Goal: Task Accomplishment & Management: Use online tool/utility

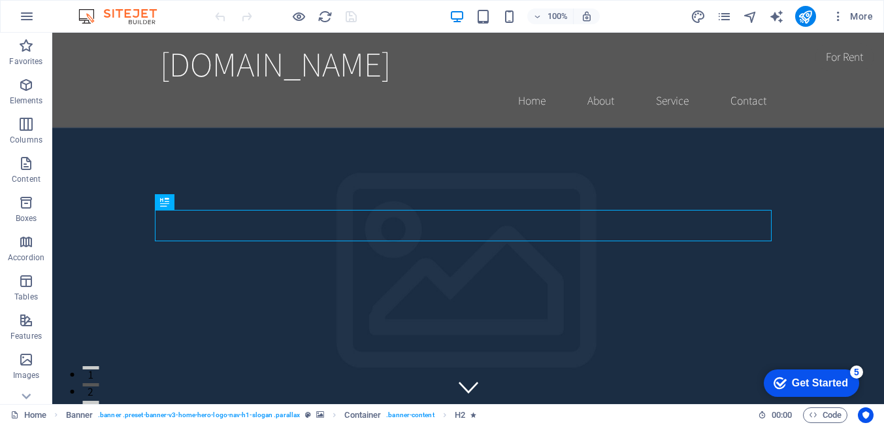
click at [814, 380] on div "Get Started" at bounding box center [820, 383] width 56 height 12
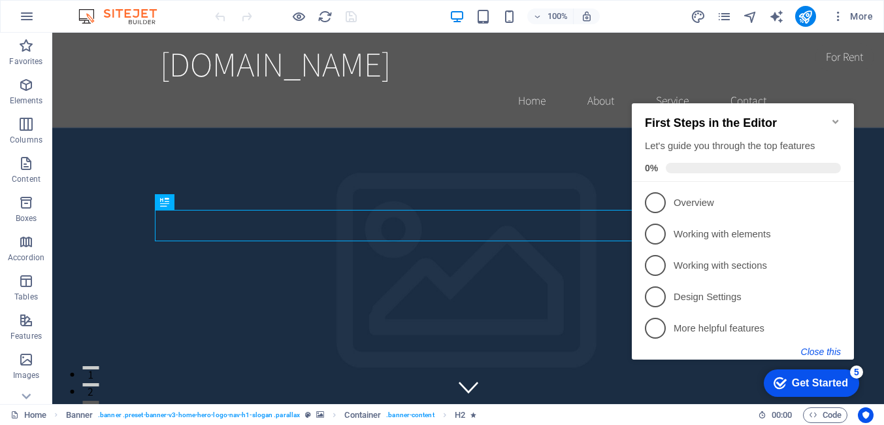
click at [826, 352] on button "Close this" at bounding box center [821, 351] width 40 height 10
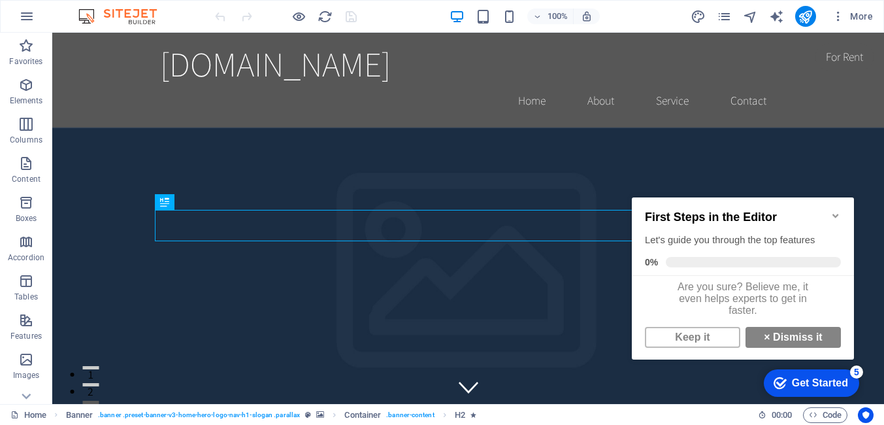
click at [834, 212] on icon "Minimize checklist" at bounding box center [836, 215] width 10 height 10
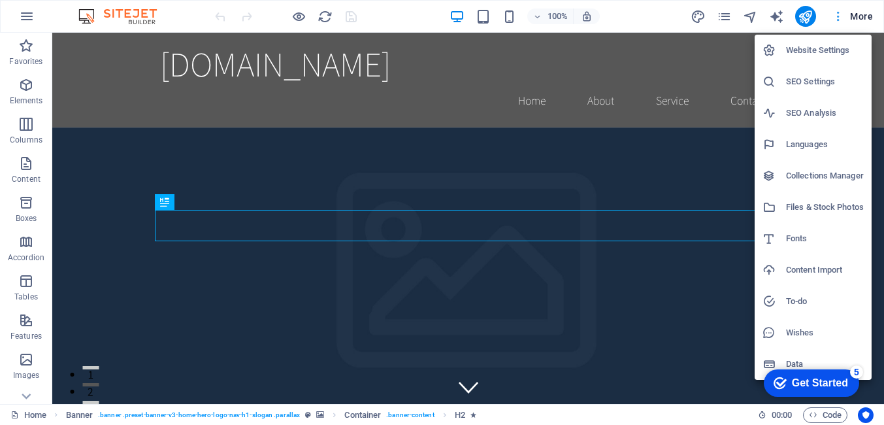
click at [862, 18] on div at bounding box center [442, 212] width 884 height 425
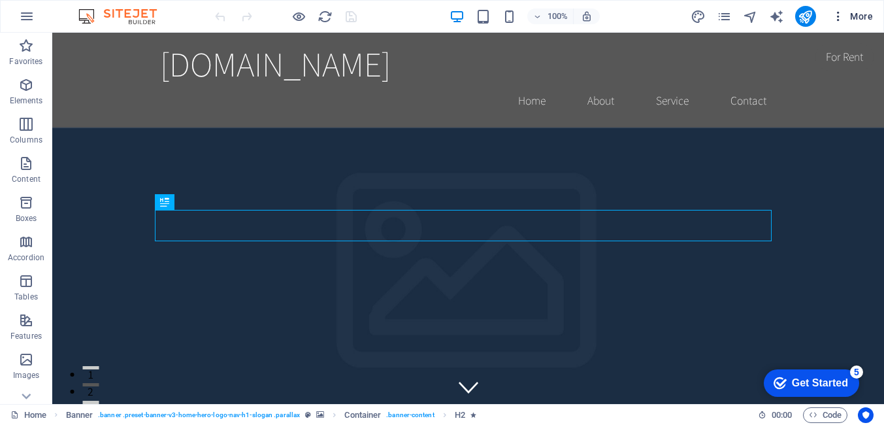
click at [0, 0] on div "Website Settings SEO Settings SEO Analysis Languages Collections Manager Files …" at bounding box center [0, 0] width 0 height 0
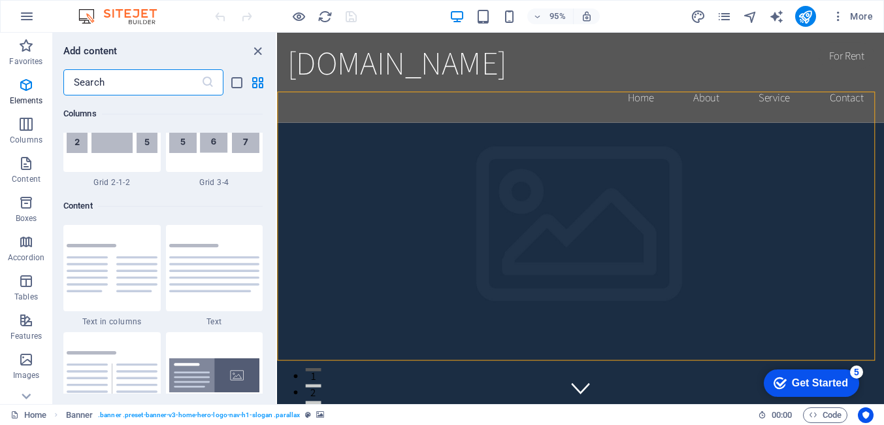
scroll to position [2287, 0]
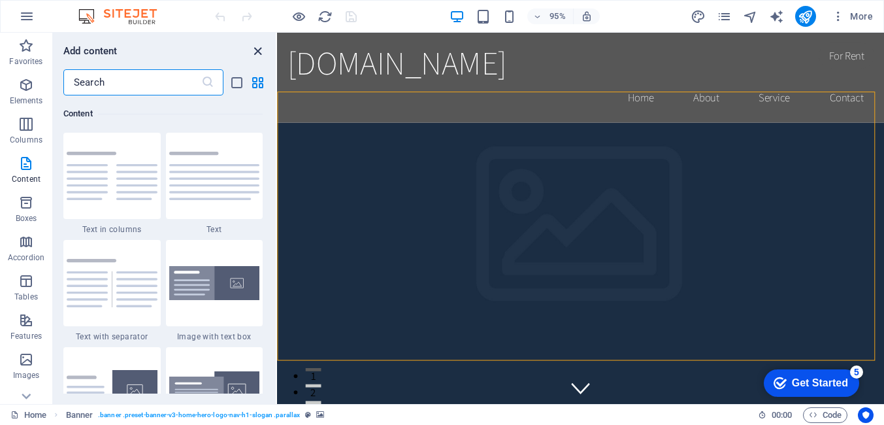
click at [258, 49] on icon "close panel" at bounding box center [257, 51] width 15 height 15
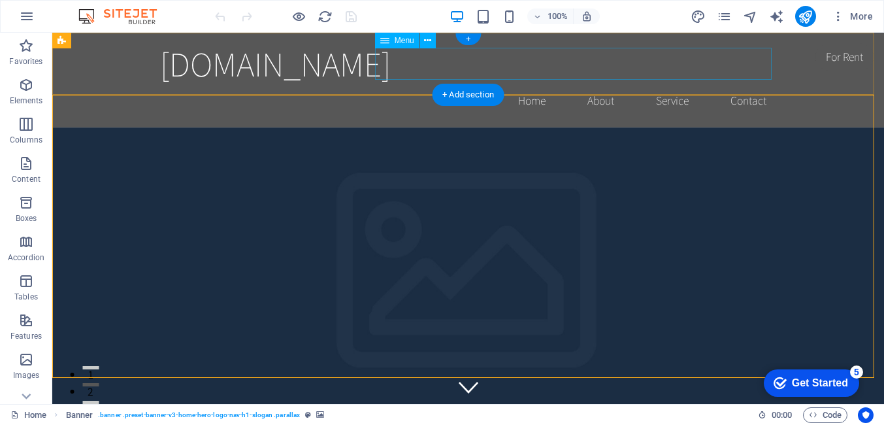
click at [602, 84] on nav "Home About Service Contact" at bounding box center [468, 100] width 617 height 33
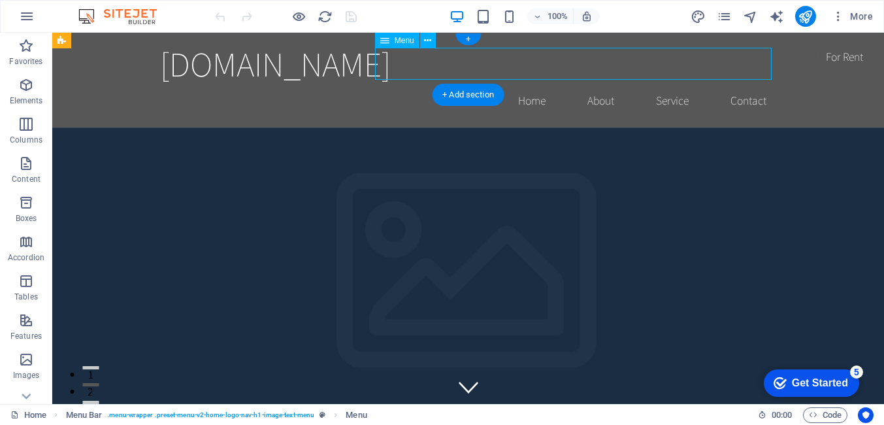
click at [602, 84] on nav "Home About Service Contact" at bounding box center [468, 100] width 617 height 33
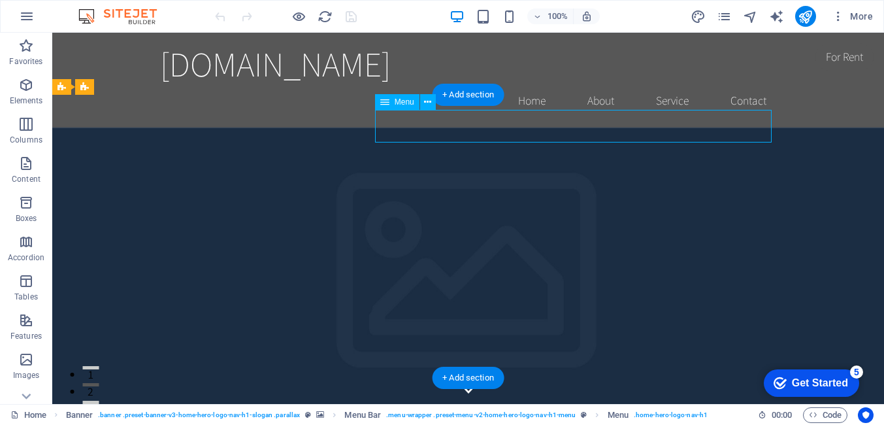
select select
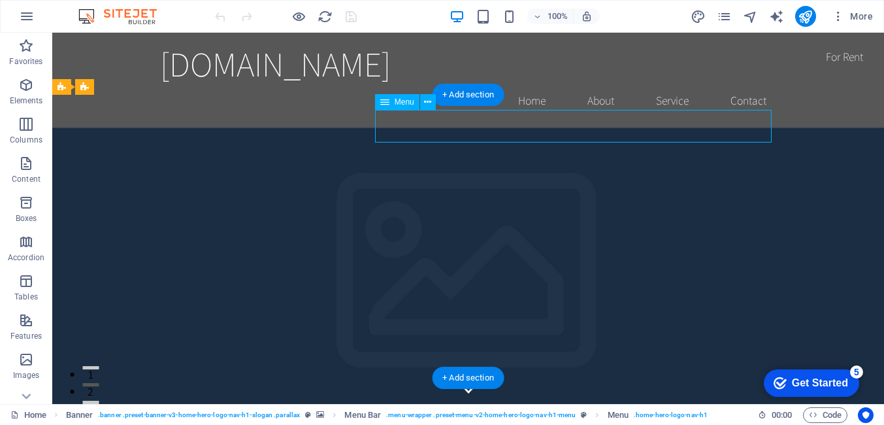
select select
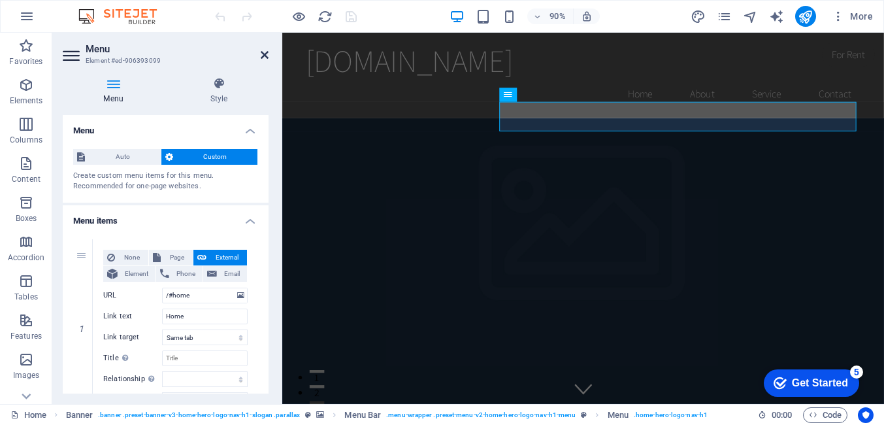
click at [265, 53] on icon at bounding box center [265, 55] width 8 height 10
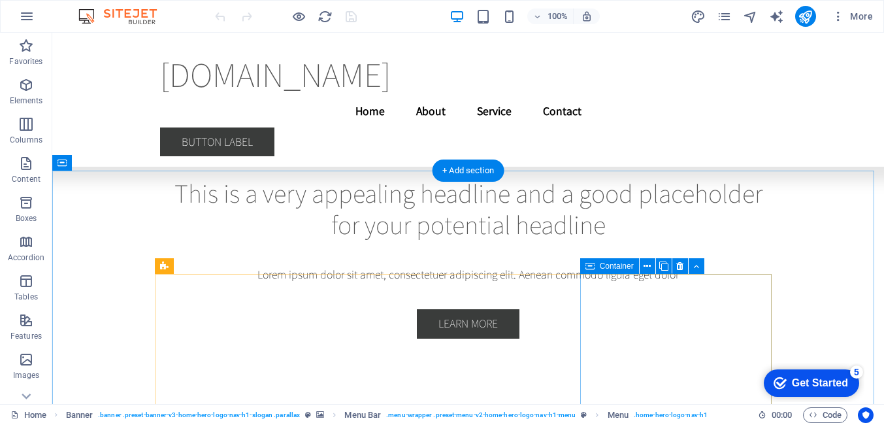
scroll to position [3450, 0]
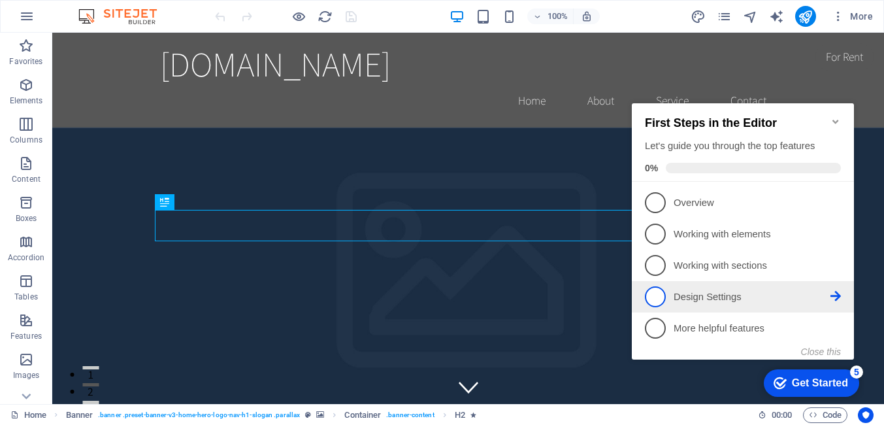
click at [819, 292] on p "Design Settings - incomplete" at bounding box center [752, 297] width 157 height 14
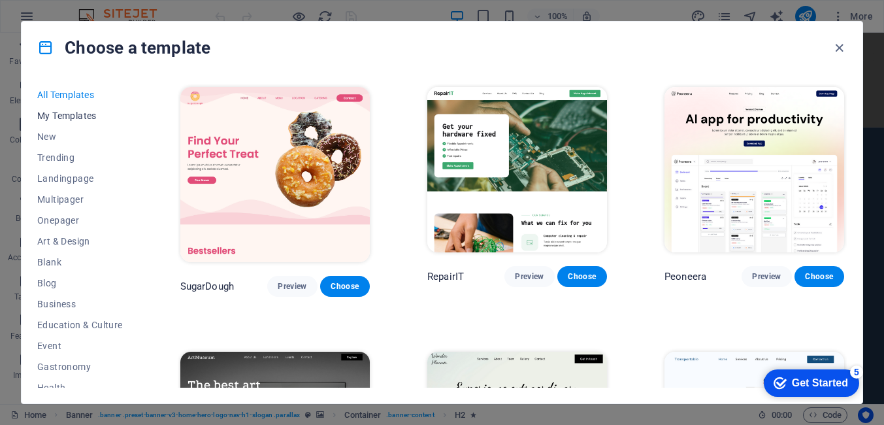
click at [0, 0] on span "My Templates" at bounding box center [0, 0] width 0 height 0
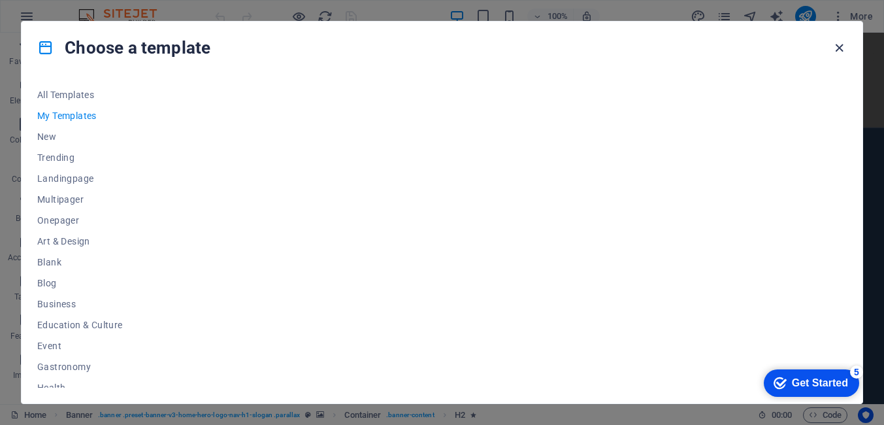
click at [0, 0] on icon "button" at bounding box center [0, 0] width 0 height 0
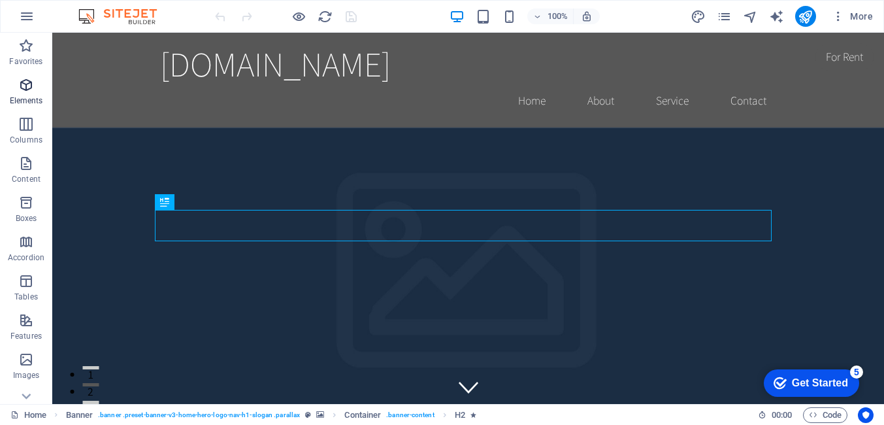
click at [29, 85] on icon "button" at bounding box center [26, 85] width 16 height 16
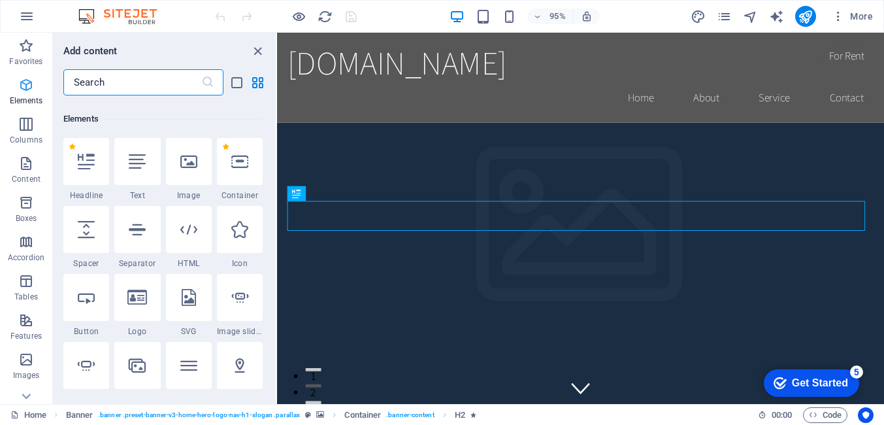
scroll to position [139, 0]
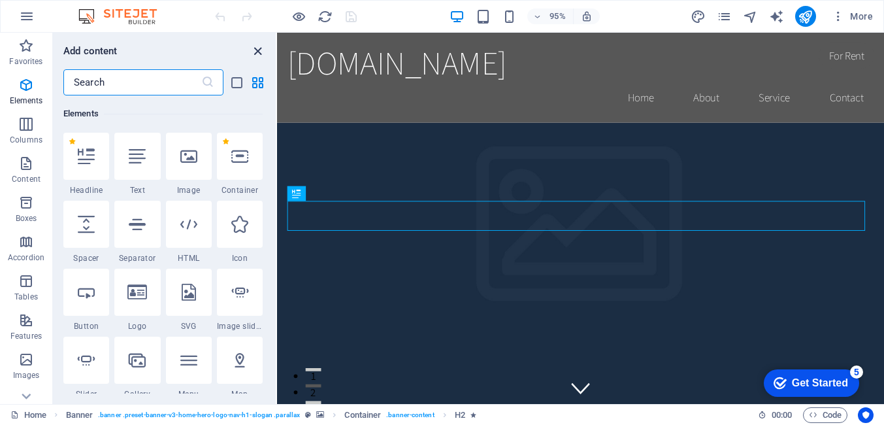
click at [259, 50] on icon "close panel" at bounding box center [257, 51] width 15 height 15
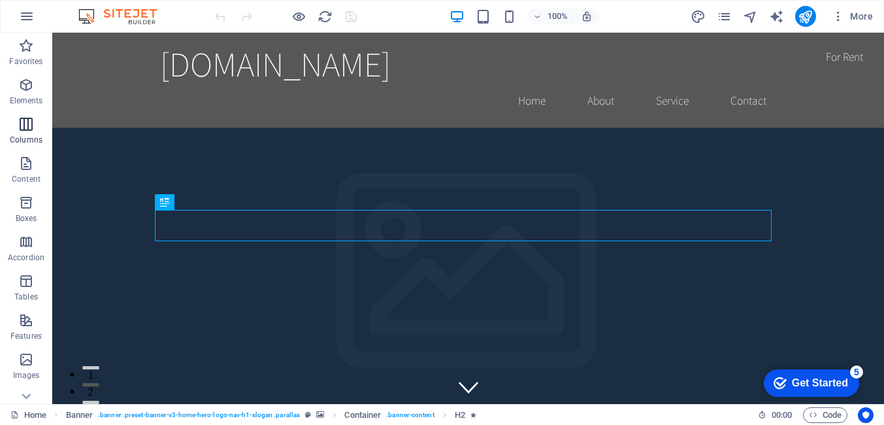
click at [39, 124] on span "Columns" at bounding box center [26, 131] width 52 height 31
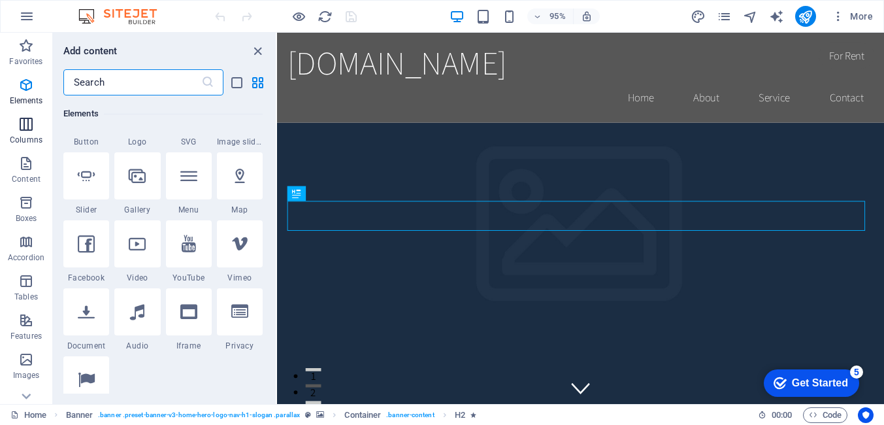
scroll to position [647, 0]
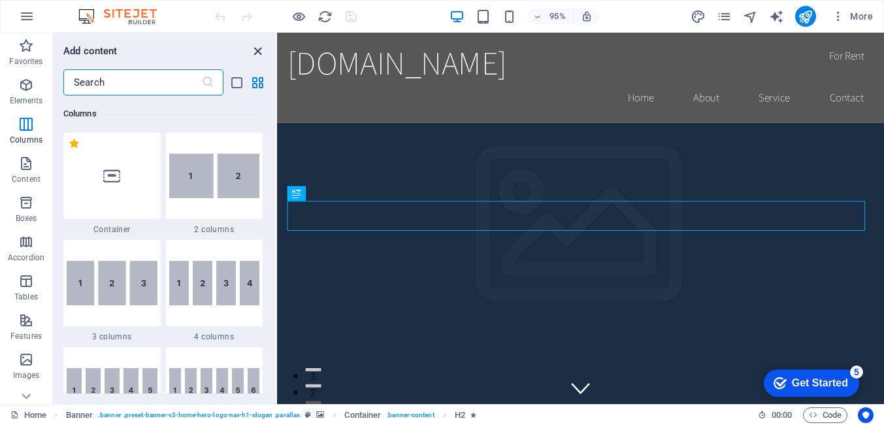
click at [257, 51] on icon "close panel" at bounding box center [257, 51] width 15 height 15
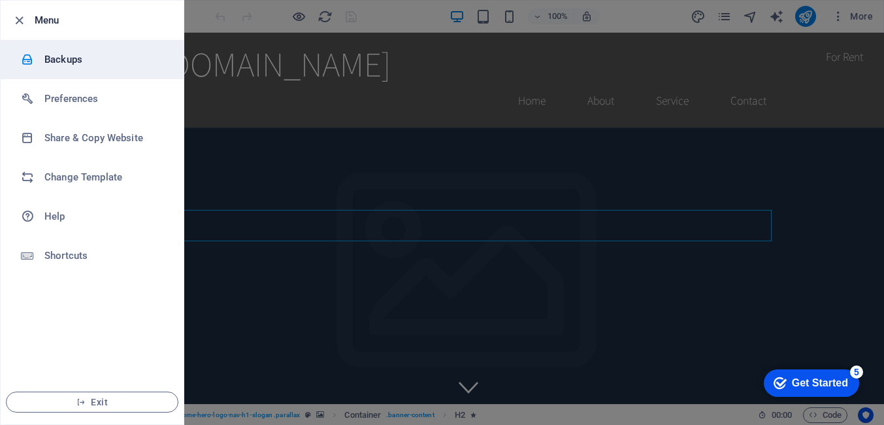
click at [73, 57] on h6 "Backups" at bounding box center [104, 60] width 121 height 16
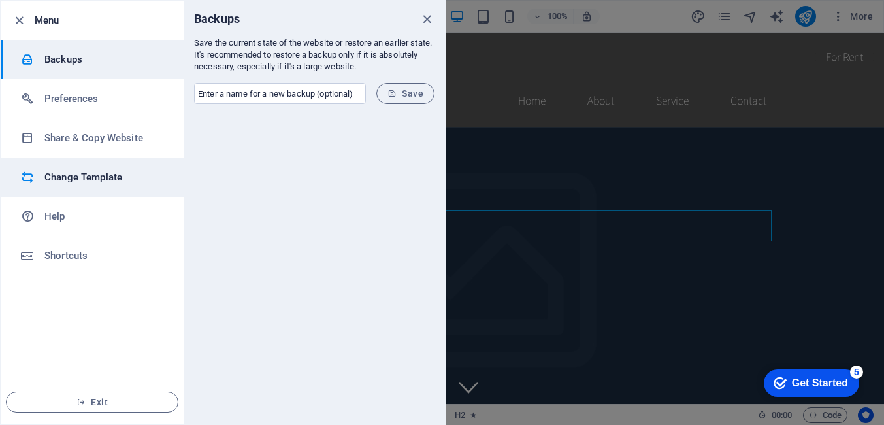
click at [68, 182] on h6 "Change Template" at bounding box center [104, 177] width 121 height 16
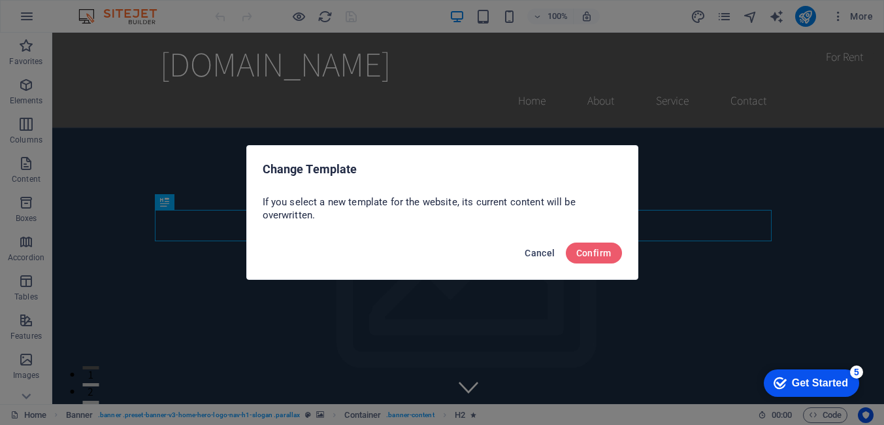
click at [542, 249] on span "Cancel" at bounding box center [540, 253] width 30 height 10
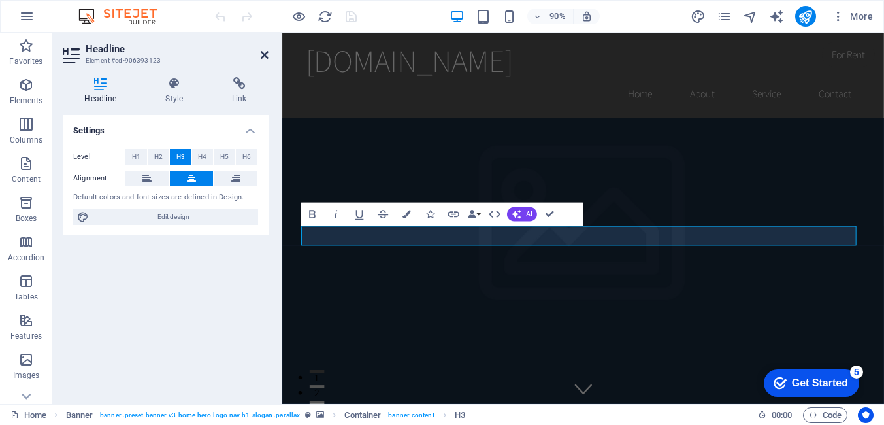
click at [263, 53] on icon at bounding box center [265, 55] width 8 height 10
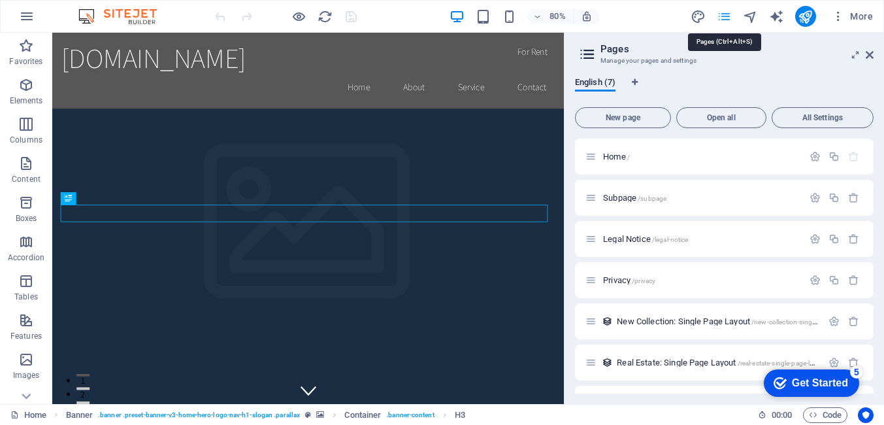
click at [873, 53] on icon at bounding box center [870, 55] width 8 height 10
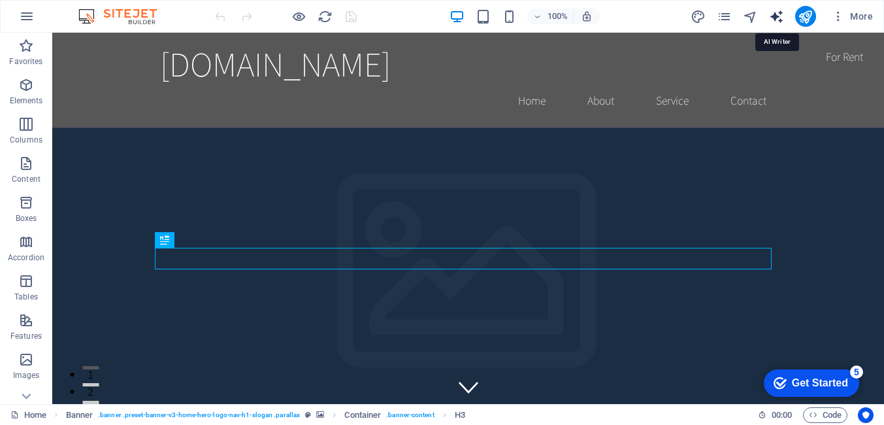
click at [0, 0] on icon "text_generator" at bounding box center [0, 0] width 0 height 0
select select "English"
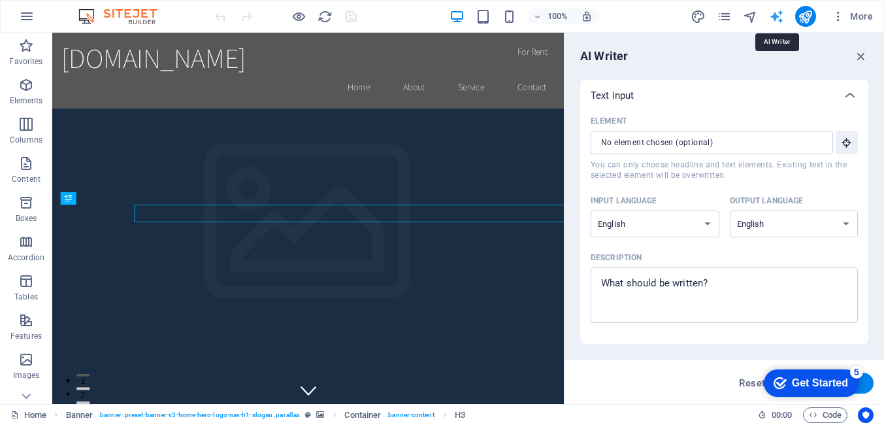
scroll to position [0, 0]
click at [867, 56] on icon "button" at bounding box center [861, 56] width 14 height 14
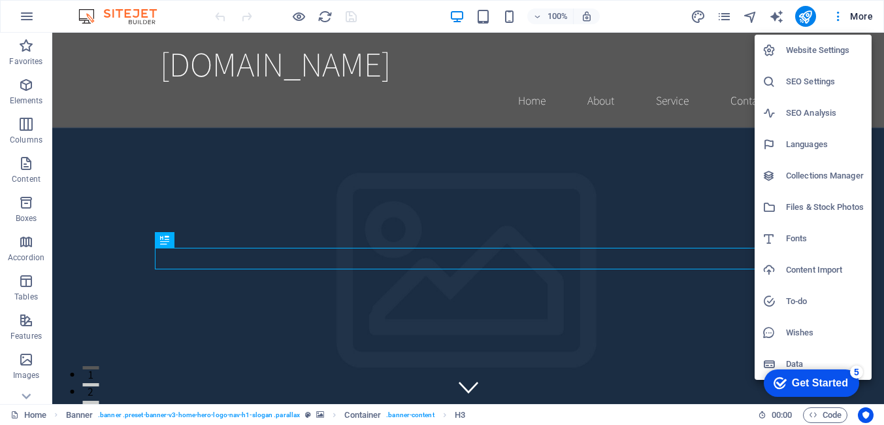
click at [831, 48] on h6 "Website Settings" at bounding box center [825, 50] width 78 height 16
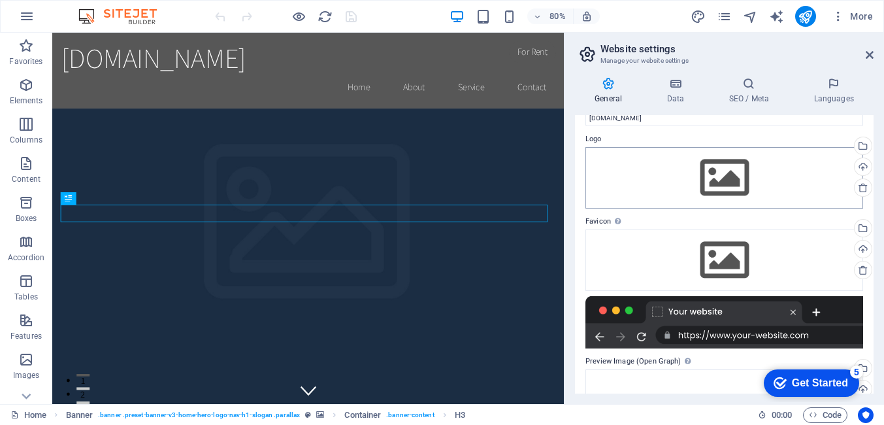
scroll to position [167, 0]
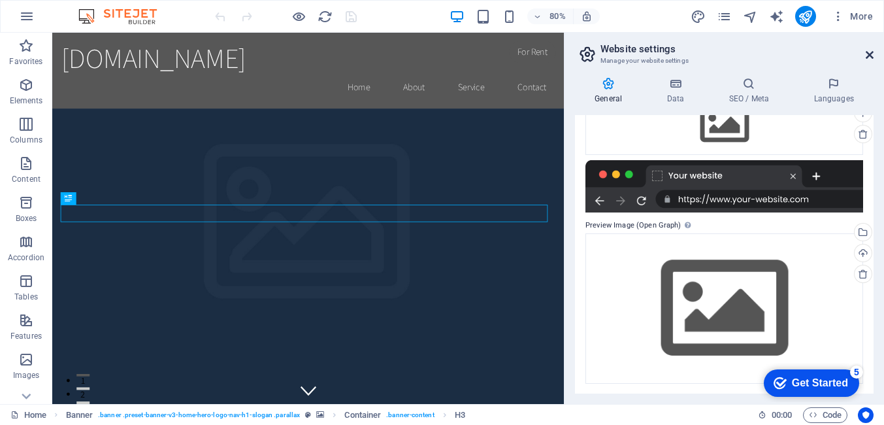
click at [869, 51] on icon at bounding box center [870, 55] width 8 height 10
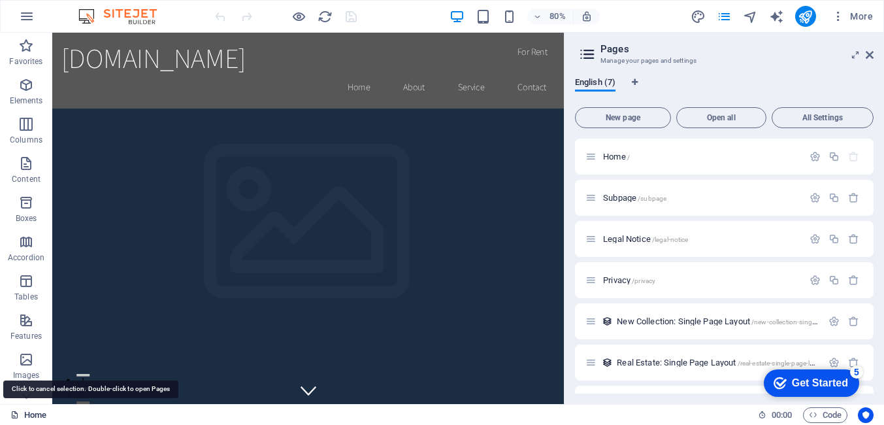
click at [870, 55] on icon at bounding box center [870, 55] width 8 height 10
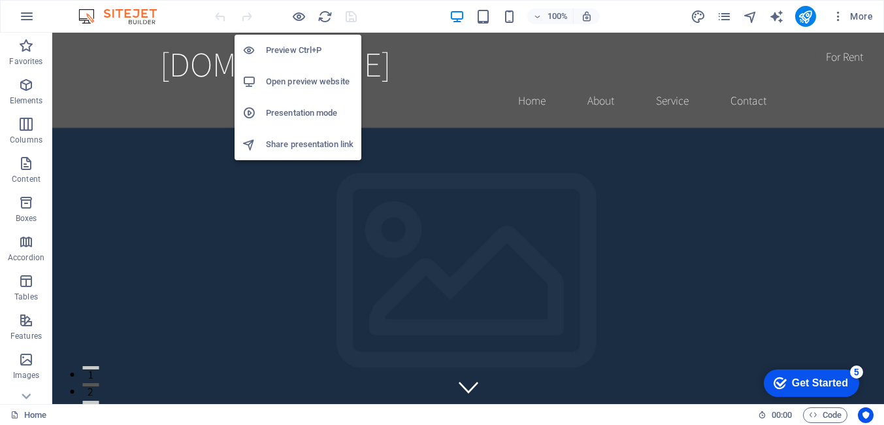
click at [297, 45] on h6 "Preview Ctrl+P" at bounding box center [310, 50] width 88 height 16
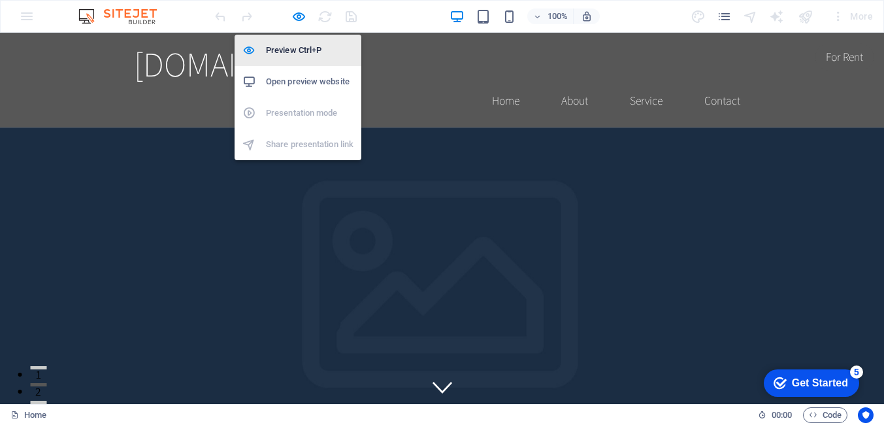
click at [308, 50] on h6 "Preview Ctrl+P" at bounding box center [310, 50] width 88 height 16
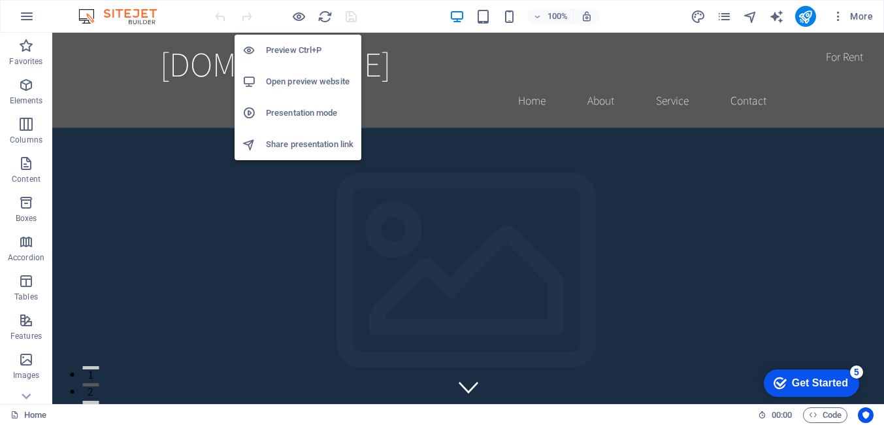
click at [308, 50] on h6 "Preview Ctrl+P" at bounding box center [310, 50] width 88 height 16
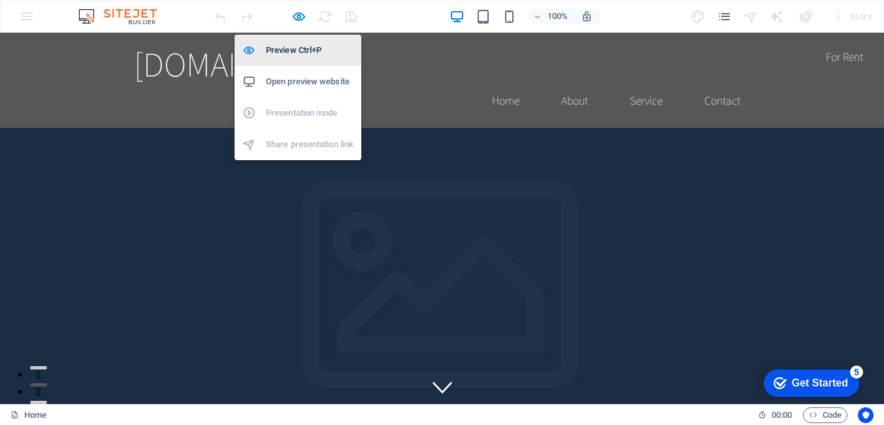
click at [308, 50] on h6 "Preview Ctrl+P" at bounding box center [310, 50] width 88 height 16
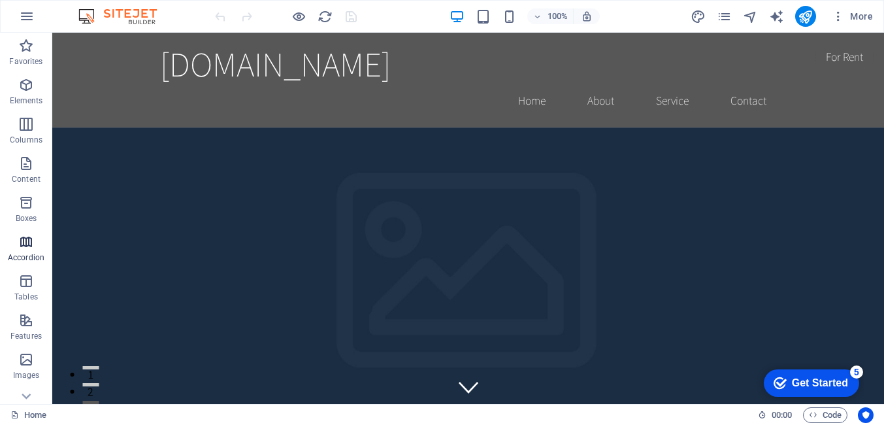
click at [33, 258] on p "Accordion" at bounding box center [26, 257] width 37 height 10
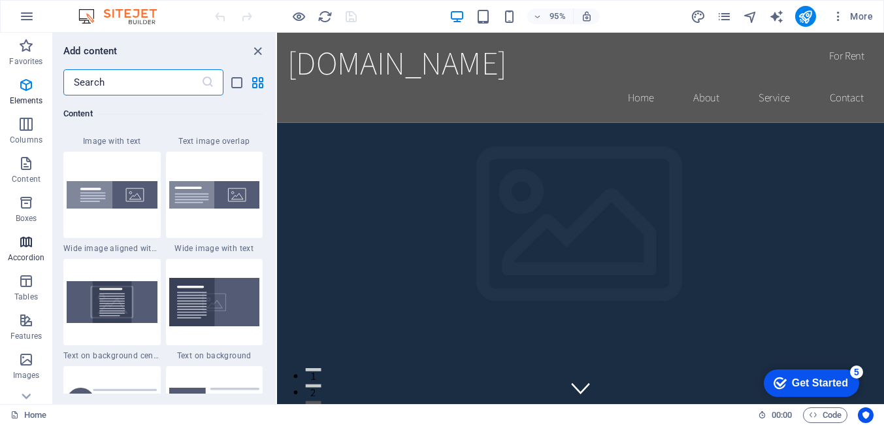
scroll to position [4173, 0]
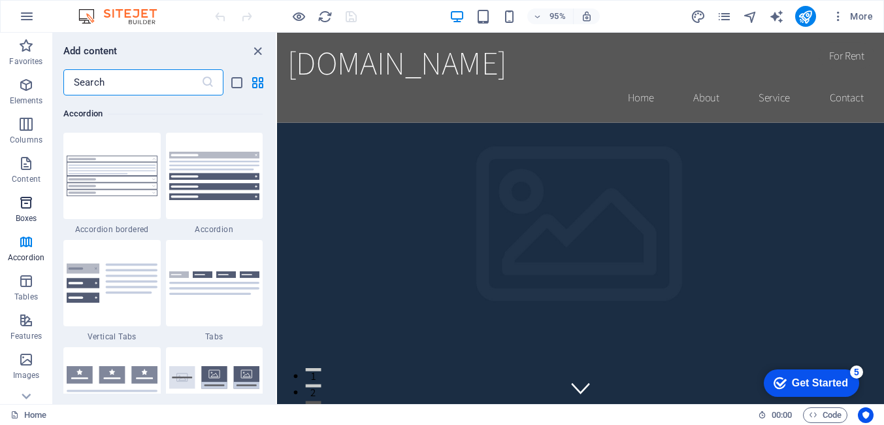
click at [27, 206] on icon "button" at bounding box center [26, 203] width 16 height 16
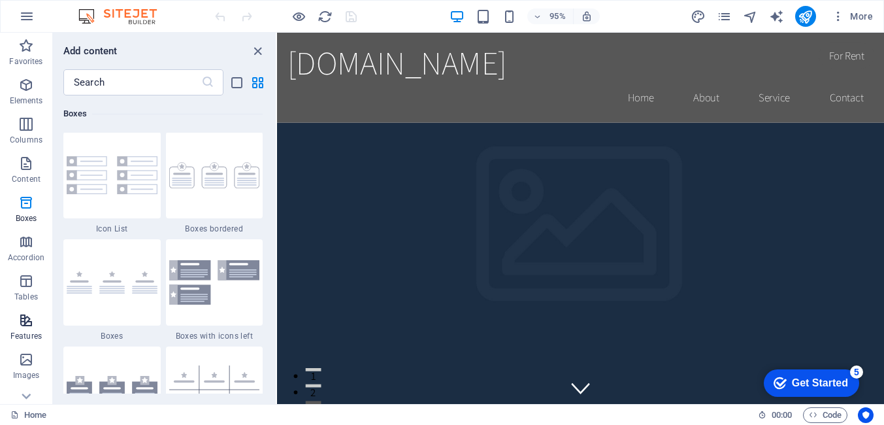
scroll to position [3605, 0]
click at [25, 327] on icon "button" at bounding box center [26, 320] width 16 height 16
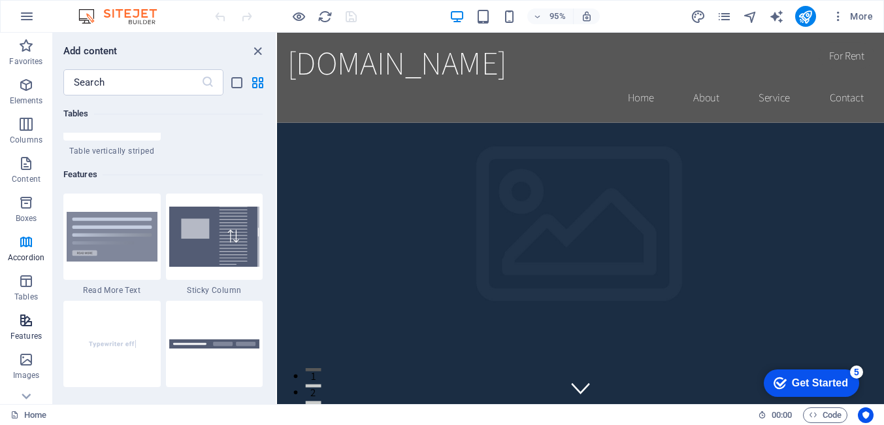
scroll to position [5095, 0]
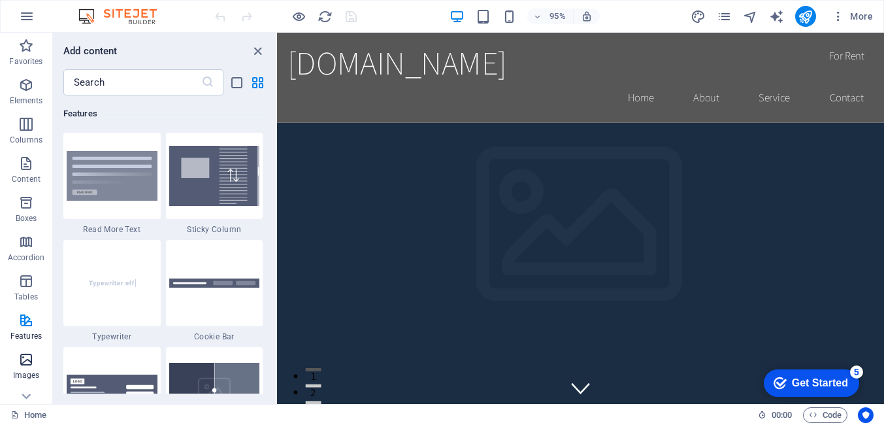
click at [25, 362] on icon "button" at bounding box center [26, 360] width 16 height 16
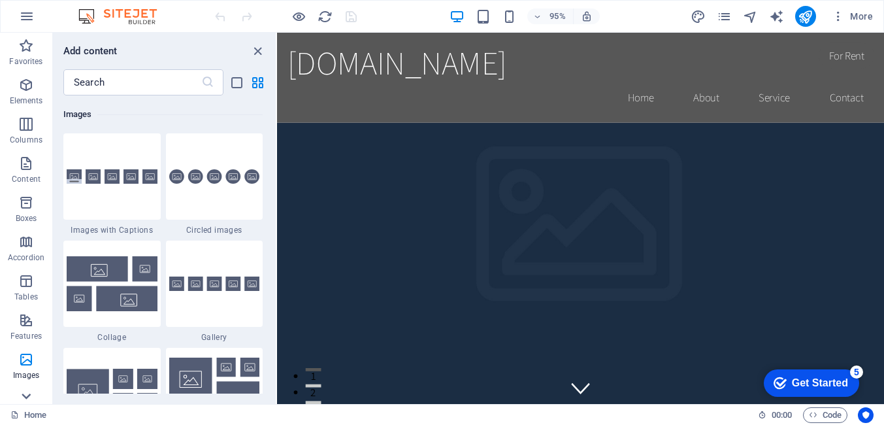
scroll to position [6628, 0]
click at [27, 397] on icon at bounding box center [26, 396] width 9 height 6
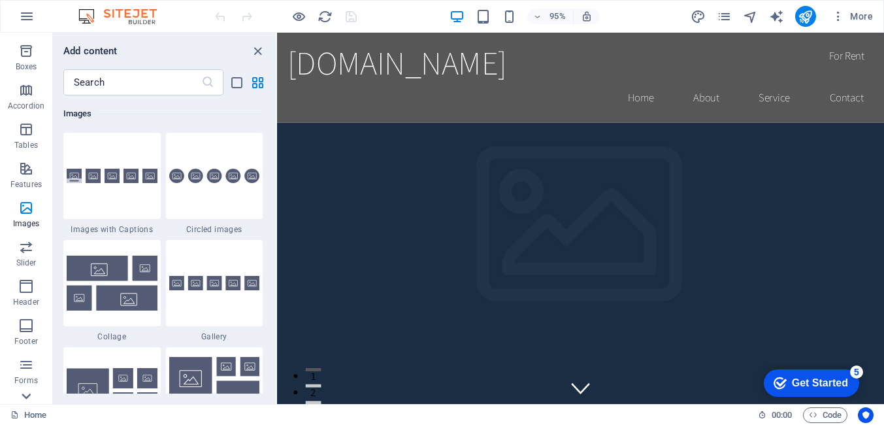
scroll to position [217, 0]
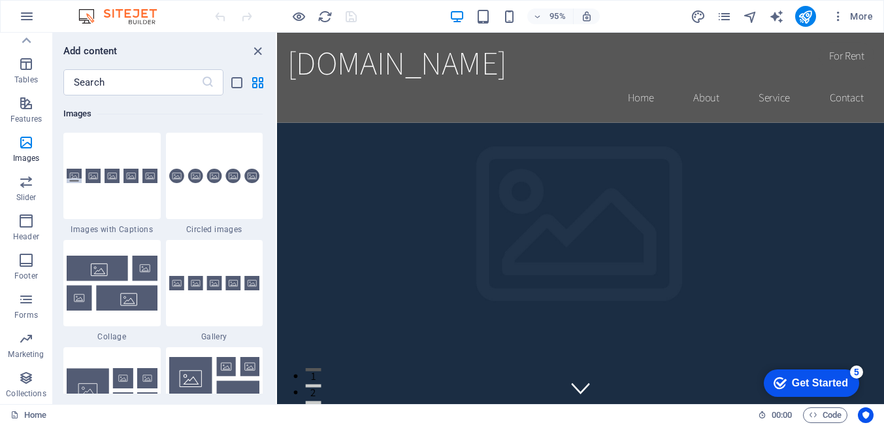
click at [27, 397] on p "Collections" at bounding box center [26, 393] width 40 height 10
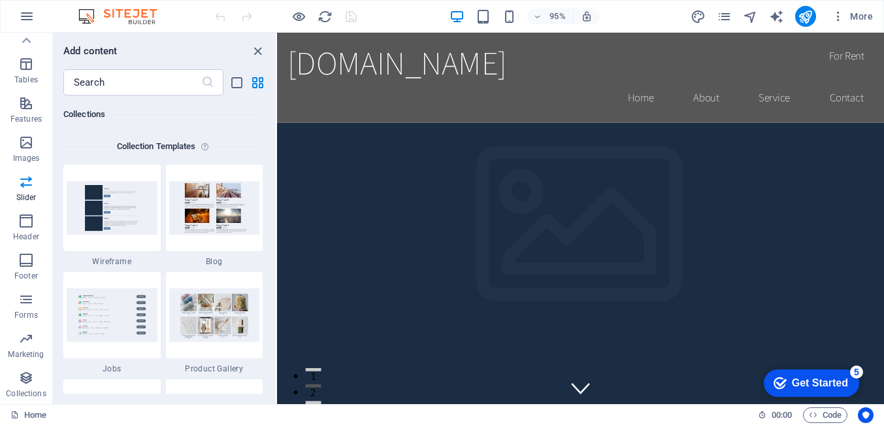
scroll to position [11965, 0]
click at [29, 385] on icon "button" at bounding box center [26, 378] width 16 height 16
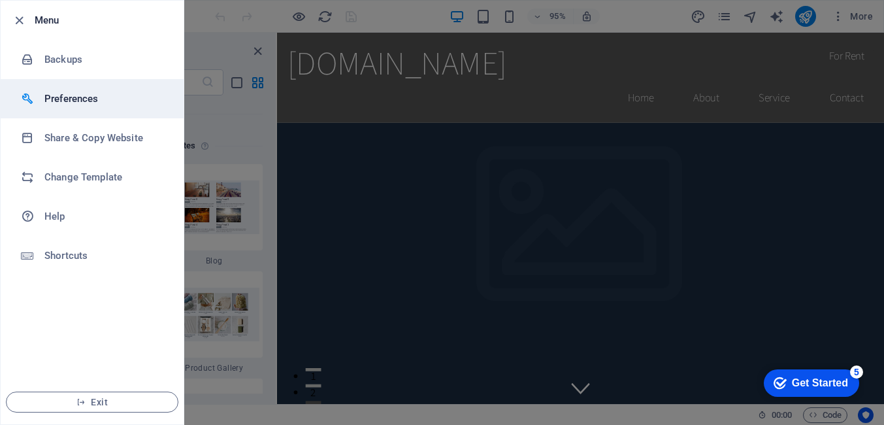
click at [76, 104] on h6 "Preferences" at bounding box center [104, 99] width 121 height 16
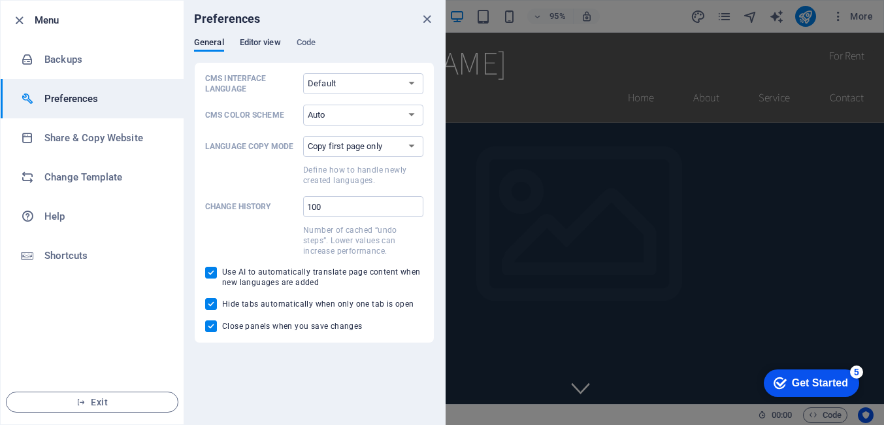
click at [256, 42] on span "Editor view" at bounding box center [260, 44] width 41 height 18
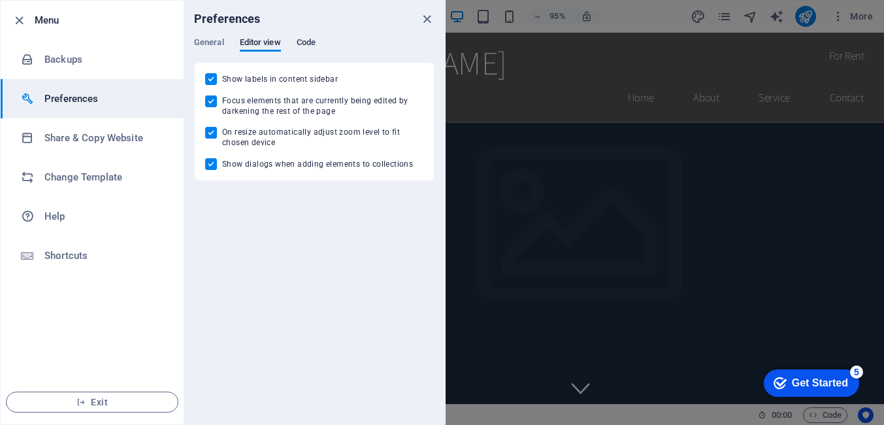
click at [314, 41] on span "Code" at bounding box center [306, 44] width 19 height 18
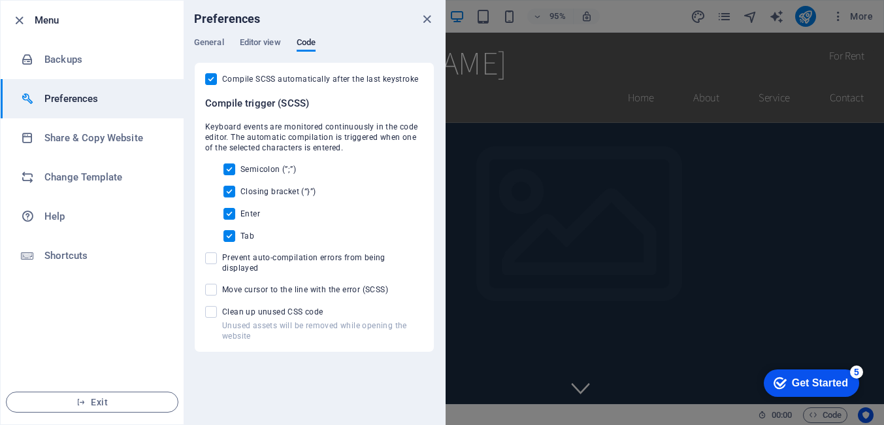
click at [225, 47] on div "General Editor view Code" at bounding box center [314, 49] width 241 height 25
click at [207, 45] on span "General" at bounding box center [209, 44] width 30 height 18
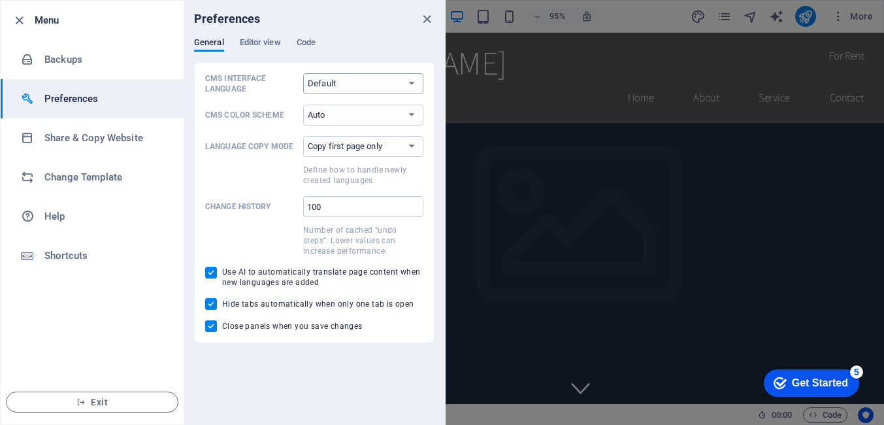
click at [388, 82] on select "Default Deutsch English Español Français Magyar Italiano Nederlands Polski Port…" at bounding box center [363, 83] width 120 height 21
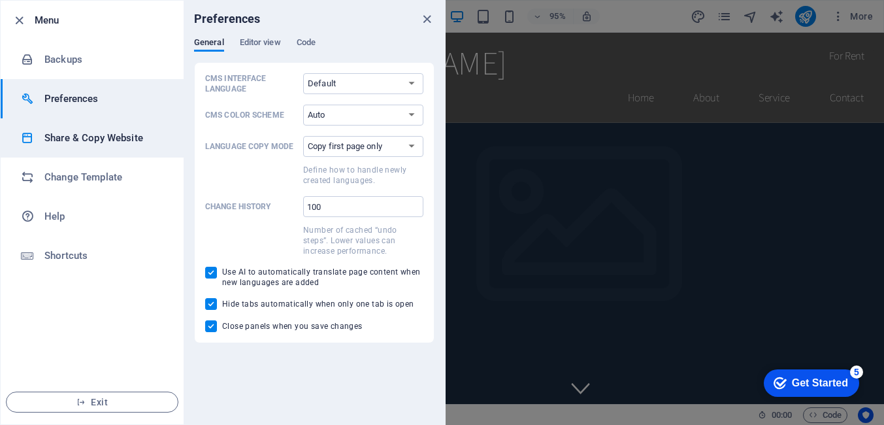
click at [97, 128] on li "Share & Copy Website" at bounding box center [92, 137] width 183 height 39
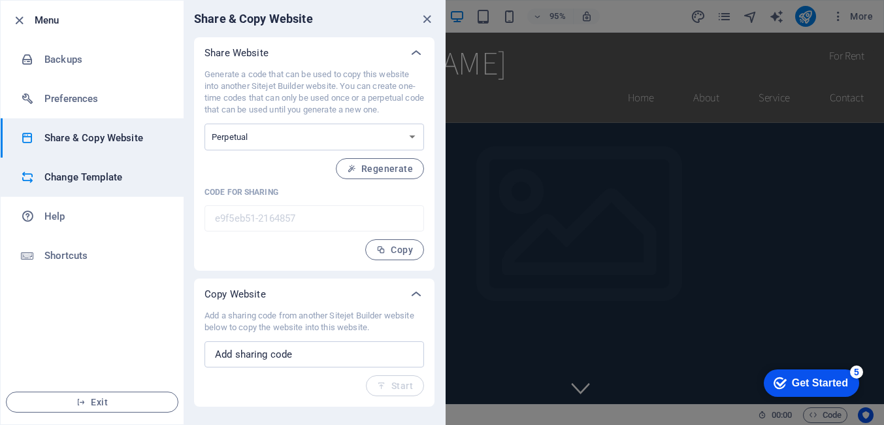
click at [108, 173] on h6 "Change Template" at bounding box center [104, 177] width 121 height 16
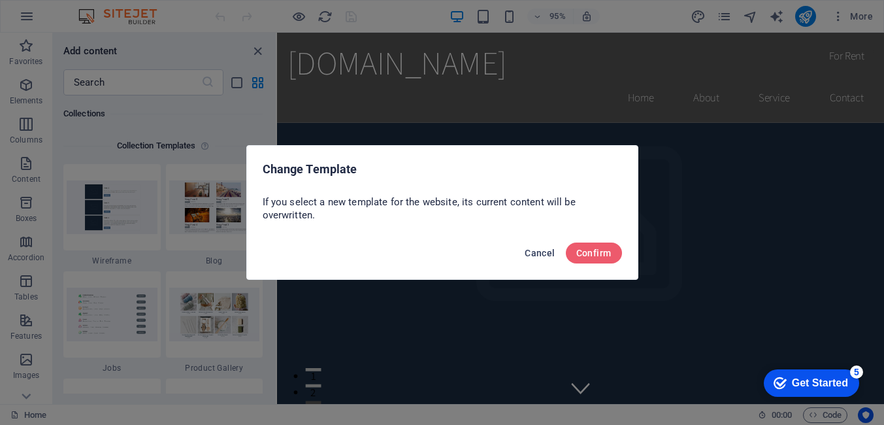
click at [525, 248] on button "Cancel" at bounding box center [540, 252] width 41 height 21
